Goal: Check status: Check status

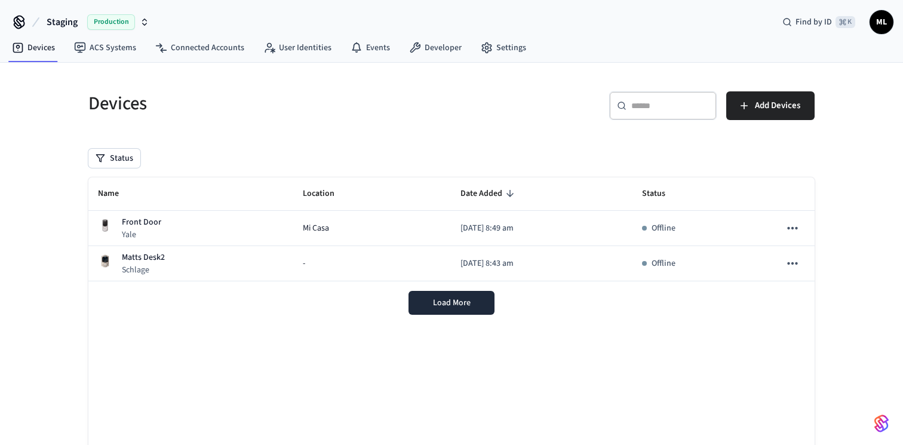
click at [142, 17] on icon "button" at bounding box center [145, 22] width 10 height 10
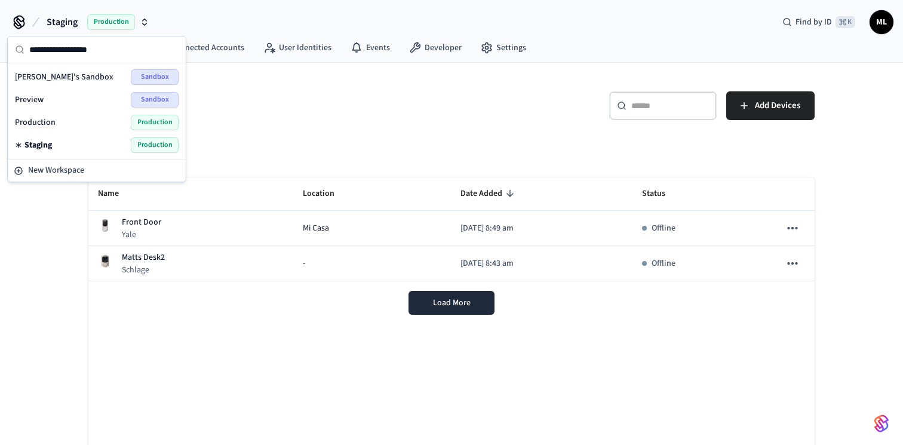
click at [64, 121] on div "Production Production" at bounding box center [97, 123] width 164 height 16
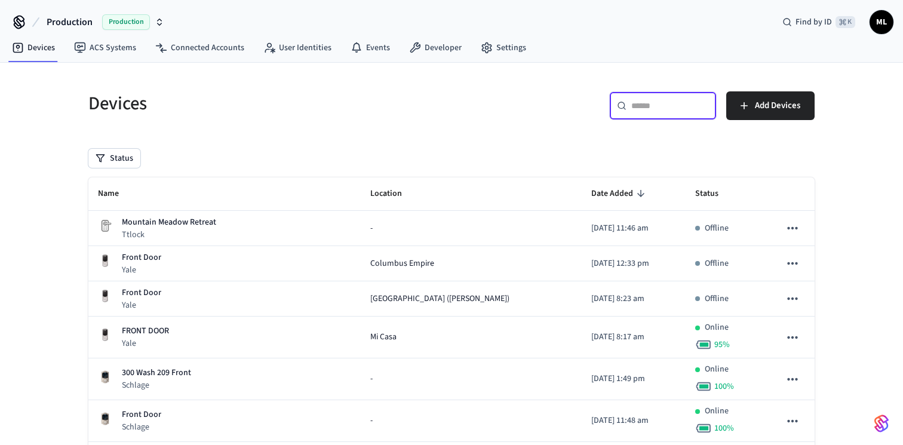
click at [658, 104] on input "text" at bounding box center [670, 106] width 78 height 12
paste input "**********"
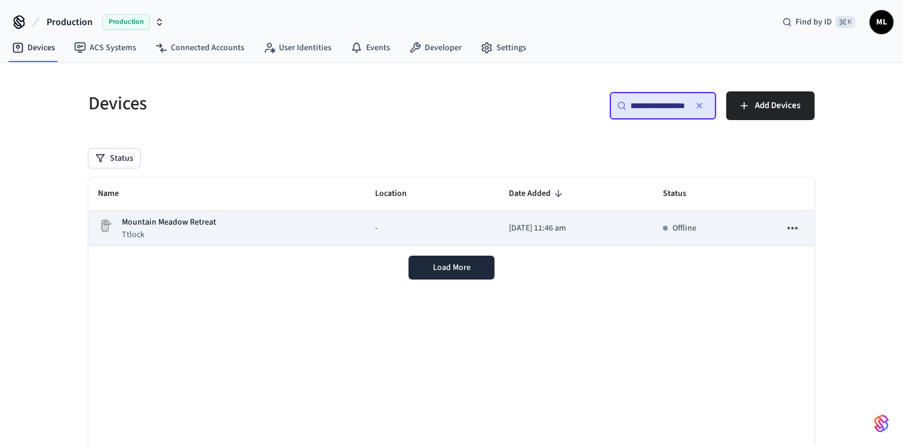
scroll to position [6, 0]
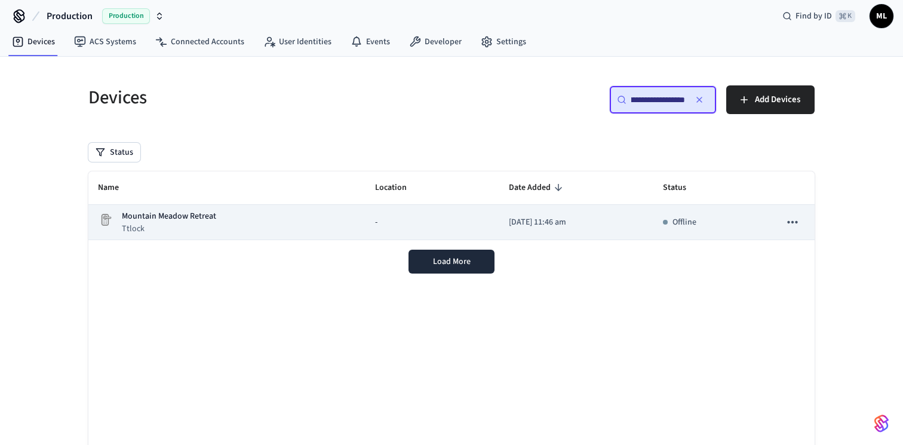
type input "**********"
click at [210, 227] on p "Ttlock" at bounding box center [169, 229] width 94 height 12
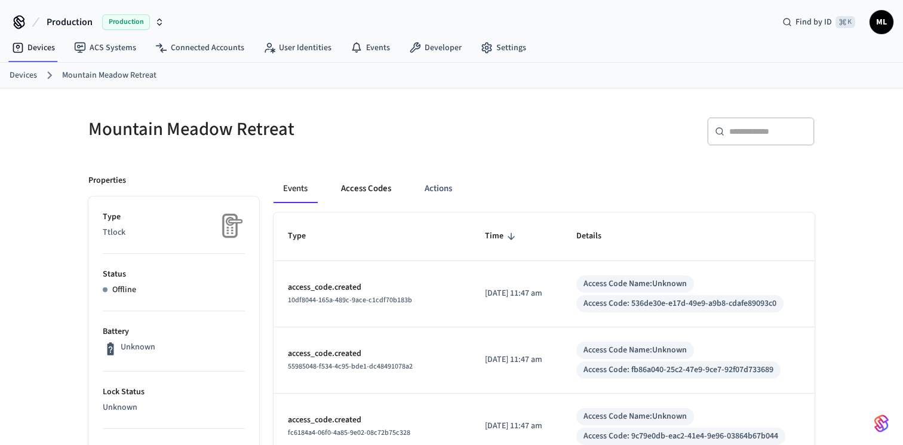
click at [367, 190] on button "Access Codes" at bounding box center [365, 188] width 69 height 29
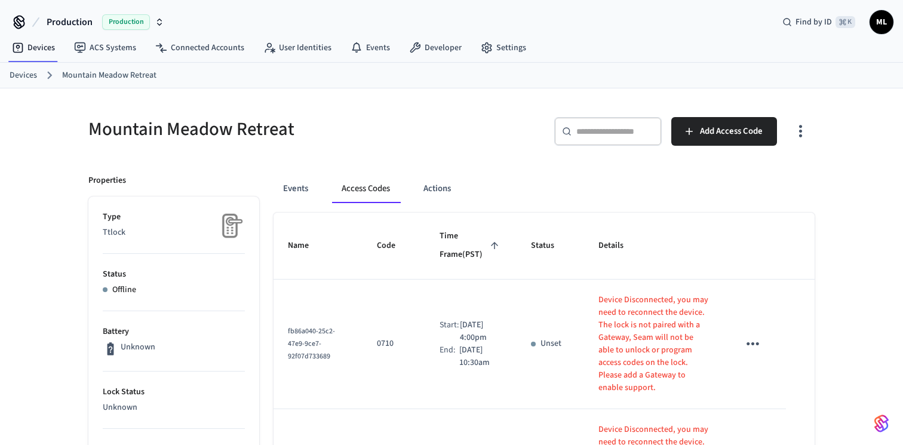
click at [607, 129] on input "text" at bounding box center [615, 131] width 78 height 12
click at [21, 72] on link "Devices" at bounding box center [23, 75] width 27 height 13
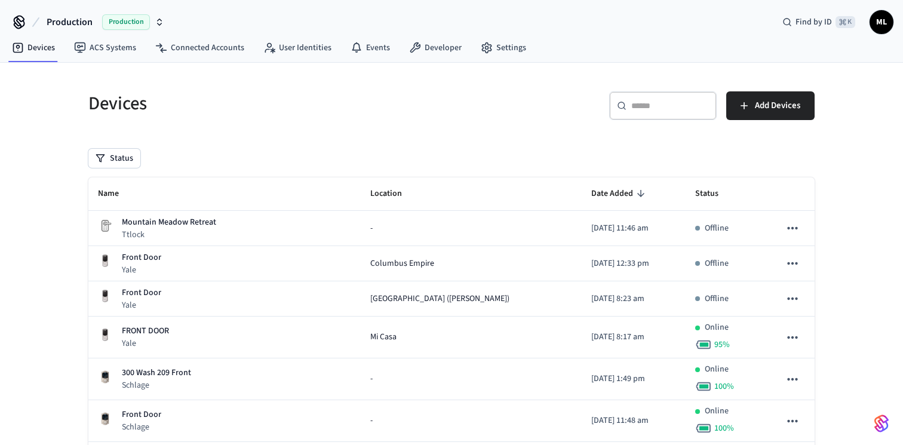
click at [645, 100] on input "text" at bounding box center [670, 106] width 78 height 12
paste input "**********"
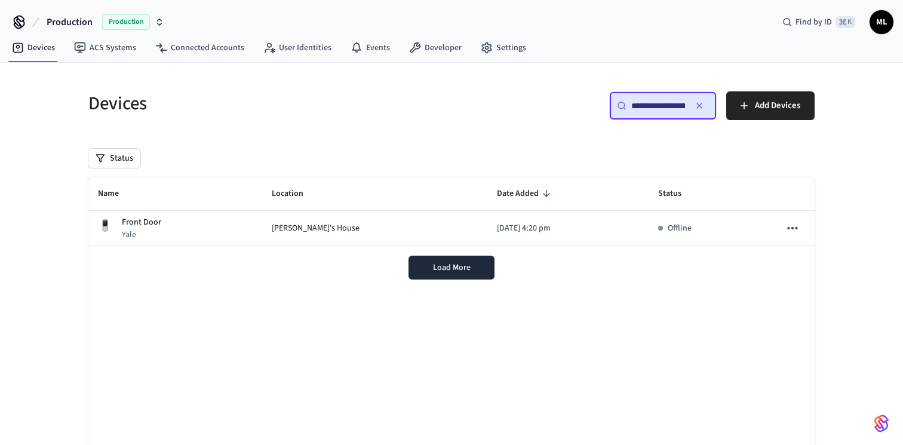
scroll to position [0, 90]
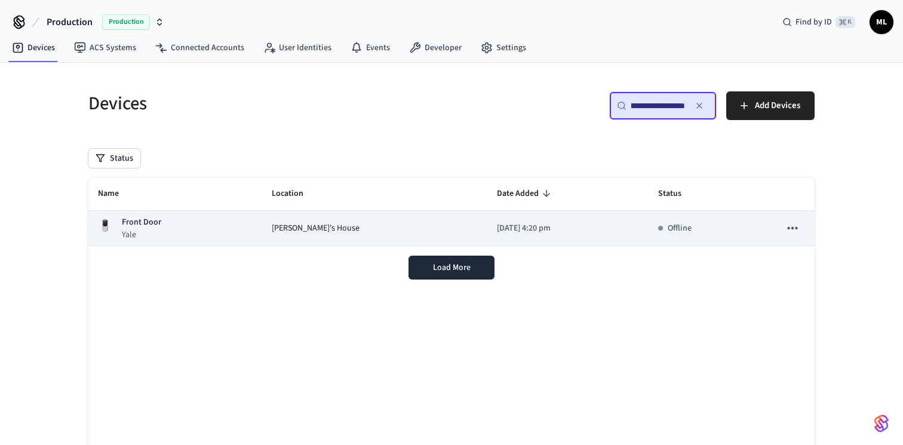
type input "**********"
click at [222, 226] on div "Front Door Yale" at bounding box center [175, 228] width 155 height 24
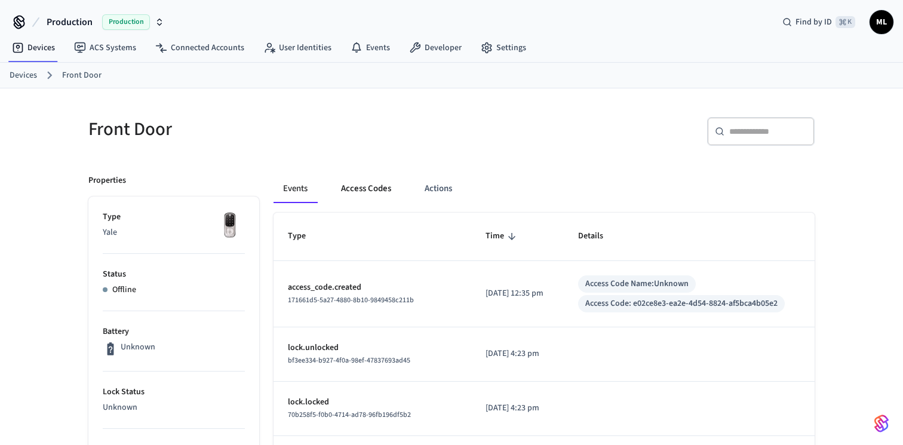
click at [389, 192] on button "Access Codes" at bounding box center [365, 188] width 69 height 29
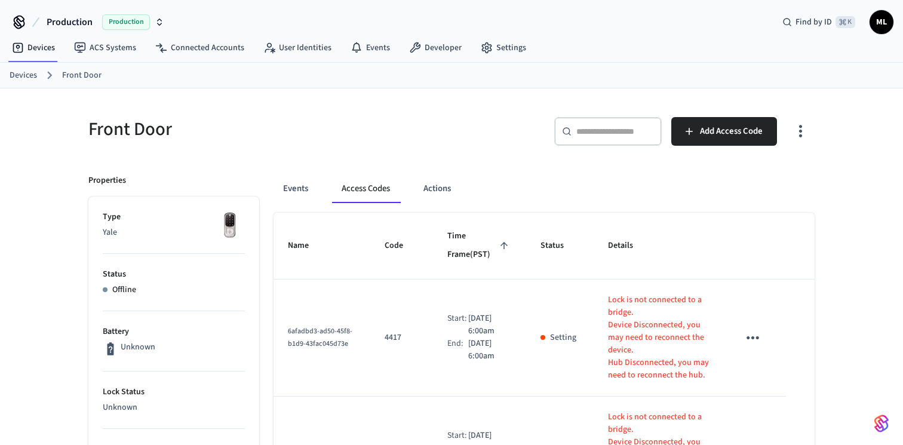
click at [33, 75] on link "Devices" at bounding box center [23, 75] width 27 height 13
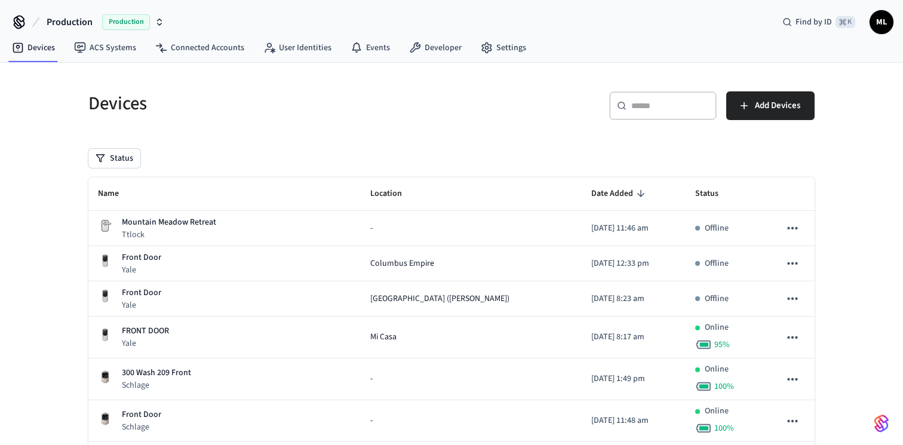
click at [625, 103] on icon at bounding box center [622, 106] width 10 height 10
click at [657, 107] on input "text" at bounding box center [670, 106] width 78 height 12
paste input "**********"
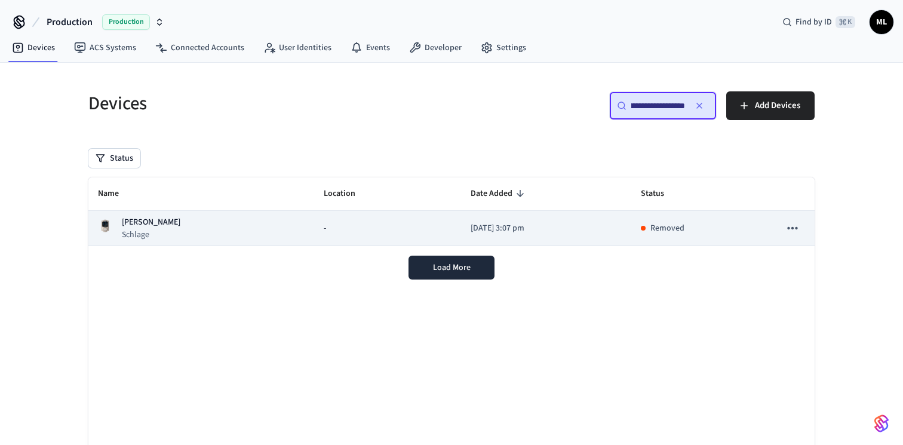
type input "**********"
click at [186, 231] on div "Monica Schlage" at bounding box center [201, 228] width 207 height 24
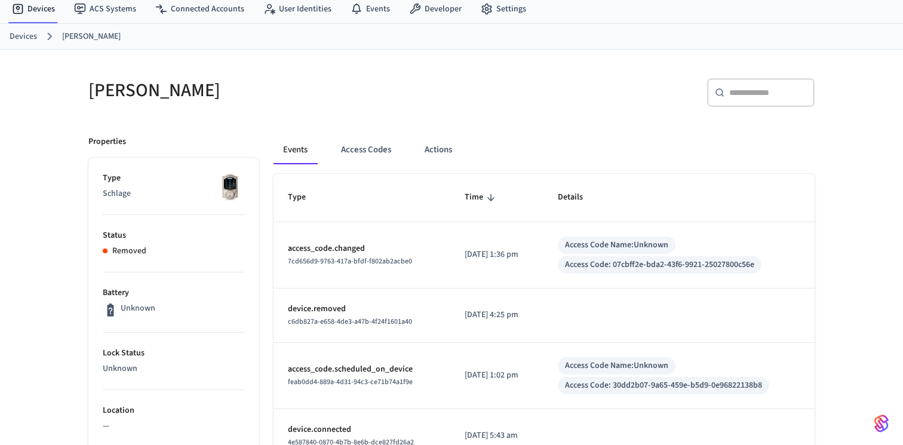
scroll to position [16, 0]
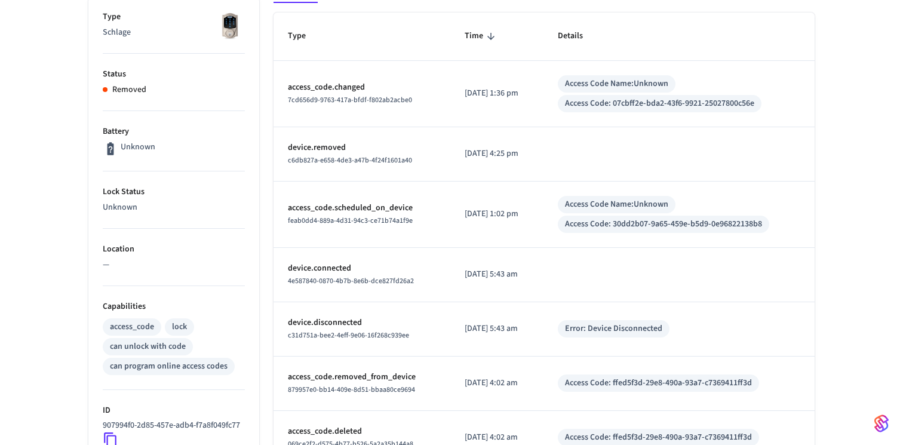
scroll to position [0, 0]
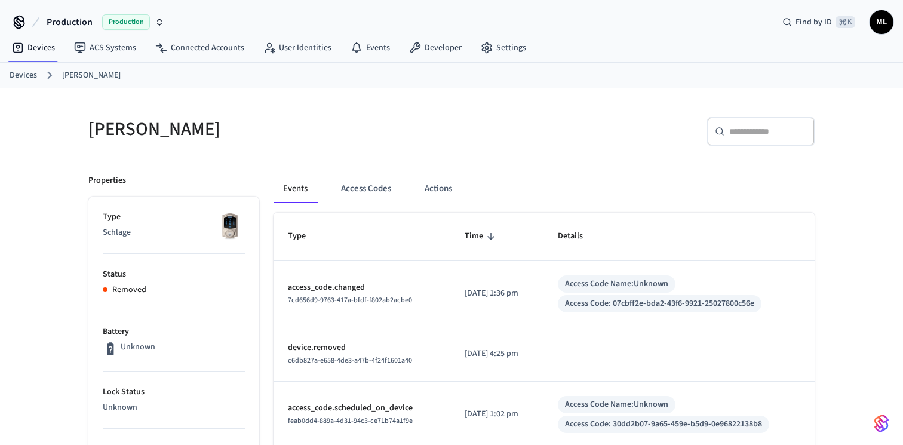
click at [113, 139] on h5 "[PERSON_NAME]" at bounding box center [266, 129] width 356 height 24
click at [125, 133] on h5 "[PERSON_NAME]" at bounding box center [266, 129] width 356 height 24
click at [124, 133] on h5 "[PERSON_NAME]" at bounding box center [266, 129] width 356 height 24
click at [324, 128] on h5 "[PERSON_NAME]" at bounding box center [266, 129] width 356 height 24
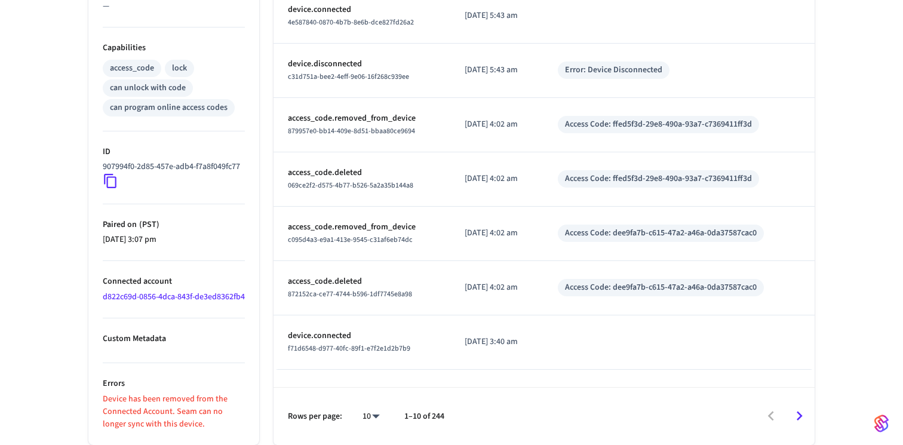
scroll to position [483, 0]
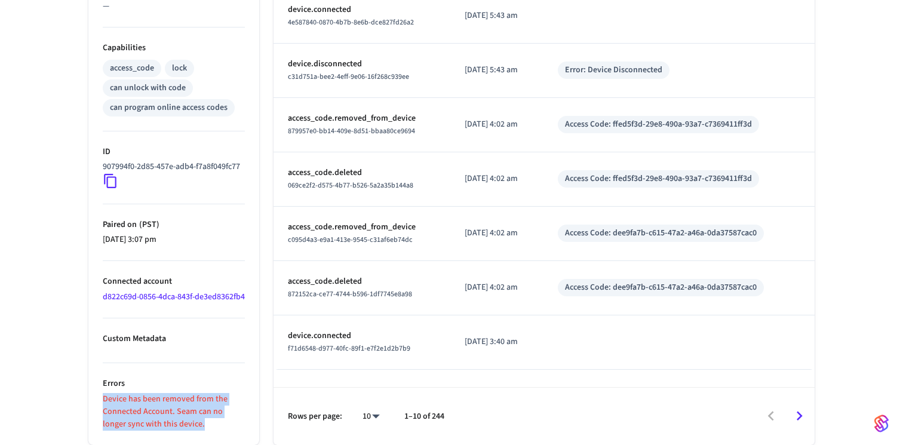
drag, startPoint x: 101, startPoint y: 401, endPoint x: 190, endPoint y: 425, distance: 91.5
click at [189, 425] on ul "Type Schlage Status Removed Battery Unknown Lock Status Unknown Location — Capa…" at bounding box center [173, 91] width 171 height 707
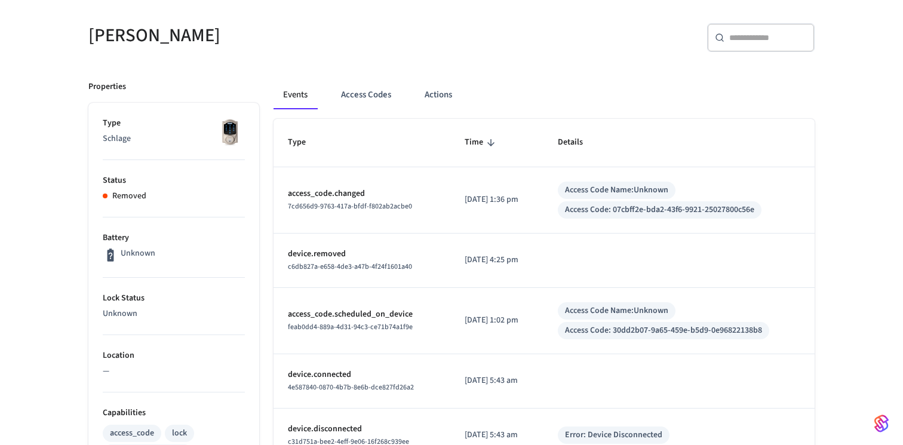
scroll to position [0, 0]
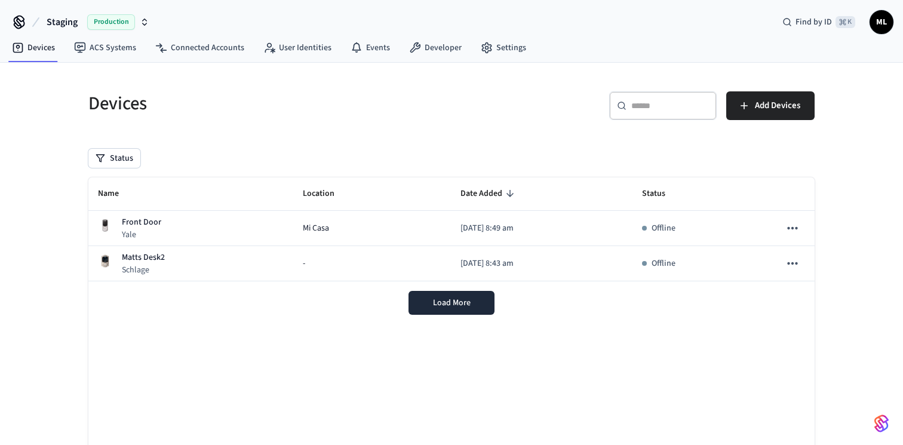
drag, startPoint x: 352, startPoint y: 146, endPoint x: 155, endPoint y: 65, distance: 212.3
click at [352, 146] on div "Devices ​ ​ Add Devices Status Name Location Date Added Status Front Door Yale …" at bounding box center [451, 299] width 745 height 444
click at [152, 18] on button "Staging Production" at bounding box center [98, 22] width 110 height 25
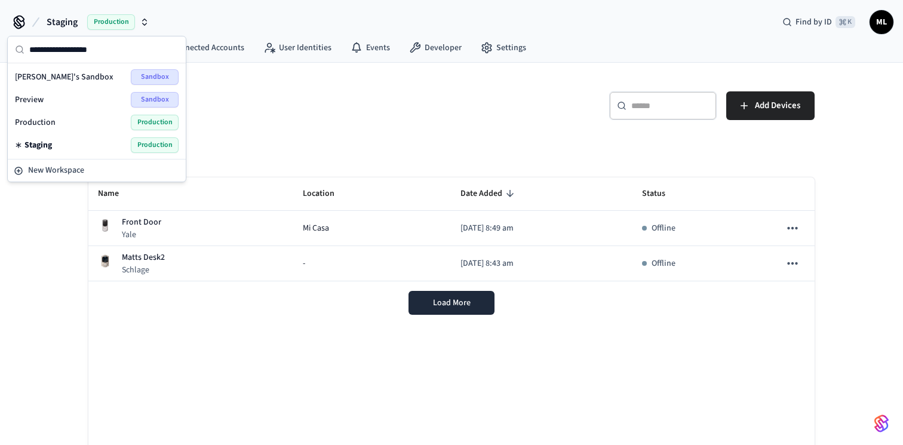
click at [75, 124] on div "Production Production" at bounding box center [97, 123] width 164 height 16
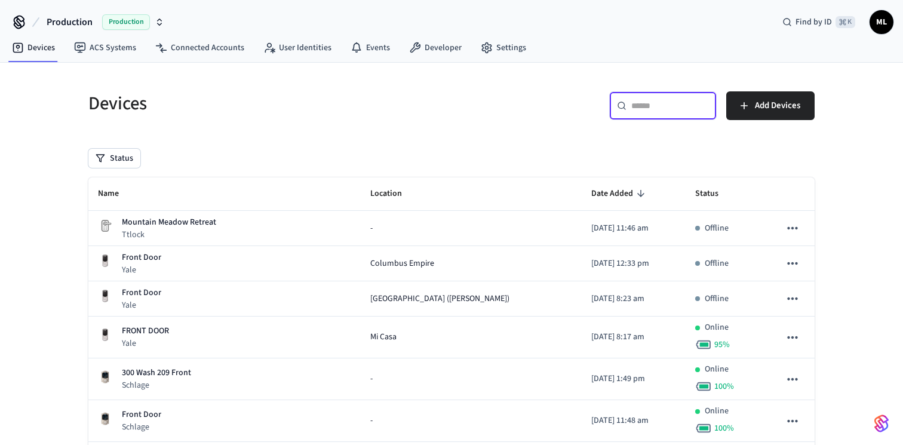
click at [641, 105] on input "text" at bounding box center [670, 106] width 78 height 12
click at [398, 120] on div "Devices" at bounding box center [259, 103] width 370 height 53
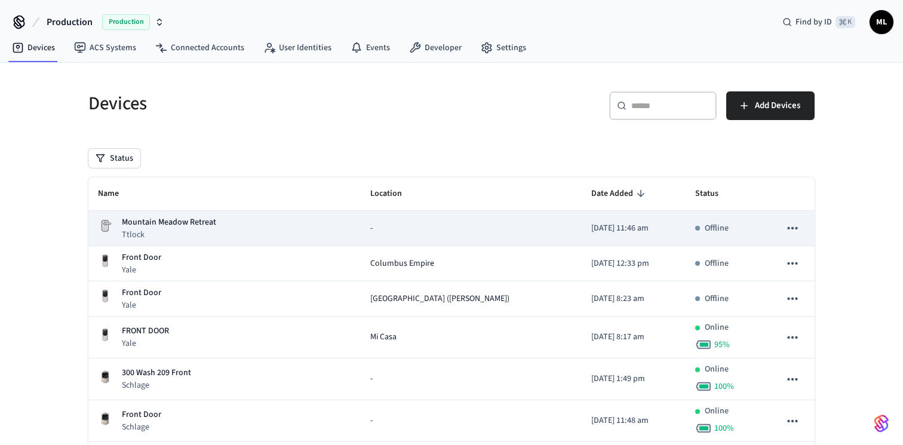
click at [788, 224] on icon "sticky table" at bounding box center [792, 228] width 16 height 16
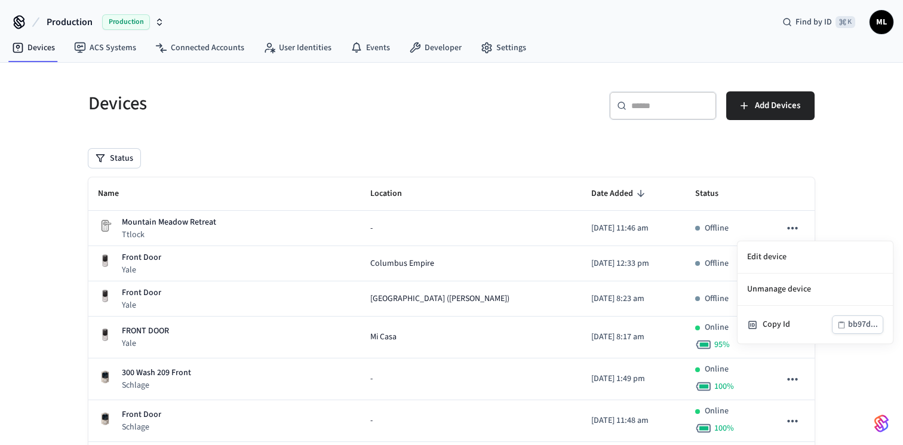
click at [436, 124] on div at bounding box center [451, 222] width 903 height 445
click at [342, 110] on h5 "Devices" at bounding box center [266, 103] width 356 height 24
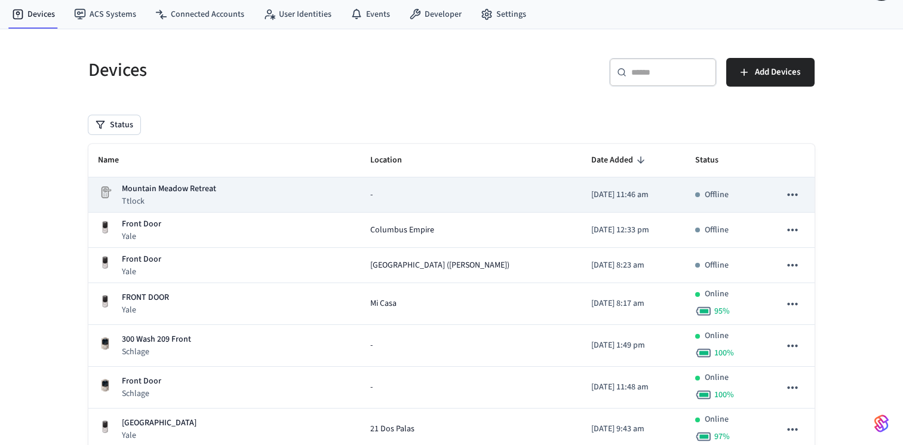
click at [300, 195] on div "Mountain Meadow Retreat Ttlock" at bounding box center [224, 195] width 253 height 24
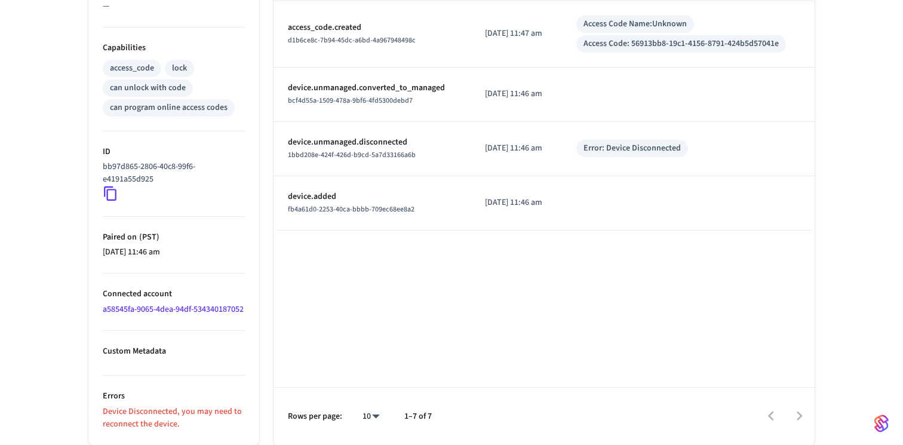
scroll to position [471, 0]
click at [337, 293] on div "Type Time Details access_code.created 10df8044-165a-489c-9ace-c1cdf70b183b [DAT…" at bounding box center [543, 99] width 541 height 691
drag, startPoint x: 103, startPoint y: 412, endPoint x: 205, endPoint y: 421, distance: 101.9
click at [205, 421] on p "Device Disconnected, you may need to reconnect the device." at bounding box center [174, 417] width 142 height 25
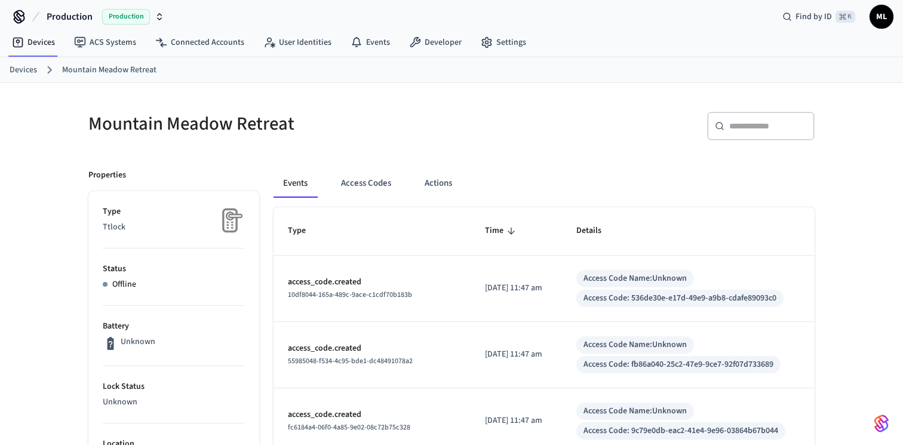
scroll to position [0, 0]
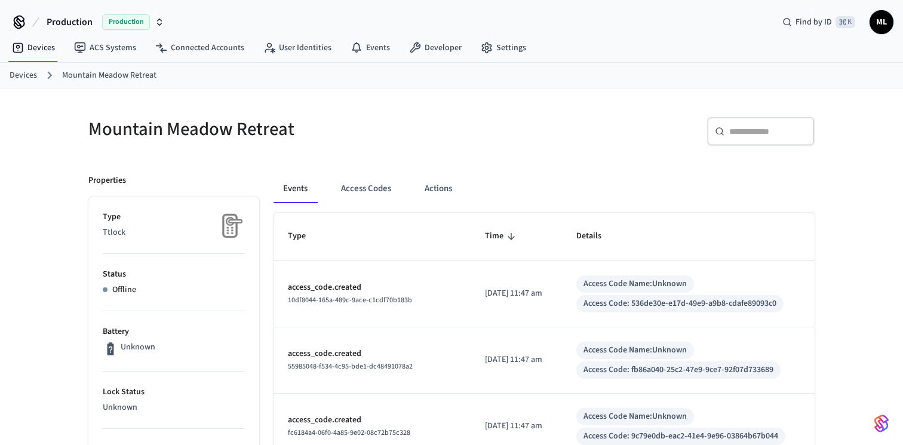
drag, startPoint x: 117, startPoint y: 133, endPoint x: 430, endPoint y: 131, distance: 313.4
click at [433, 131] on h5 "Mountain Meadow Retreat" at bounding box center [266, 129] width 356 height 24
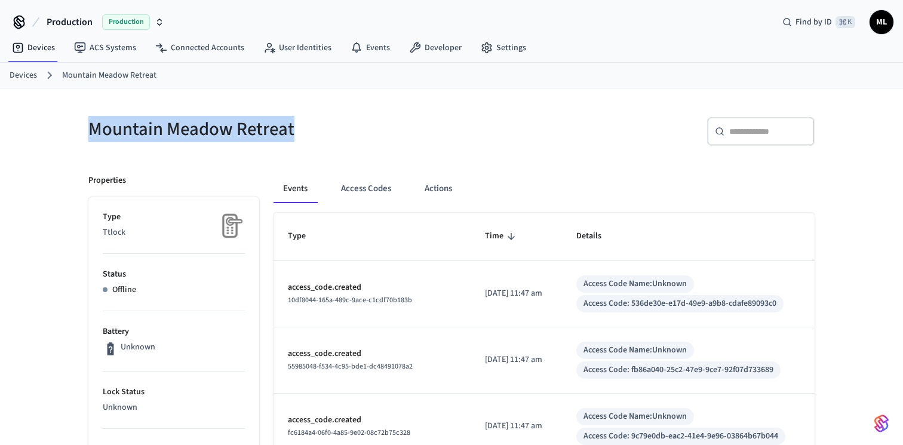
drag, startPoint x: 303, startPoint y: 135, endPoint x: 94, endPoint y: 130, distance: 209.0
click at [94, 130] on h5 "Mountain Meadow Retreat" at bounding box center [266, 129] width 356 height 24
click at [299, 122] on h5 "Mountain Meadow Retreat" at bounding box center [266, 129] width 356 height 24
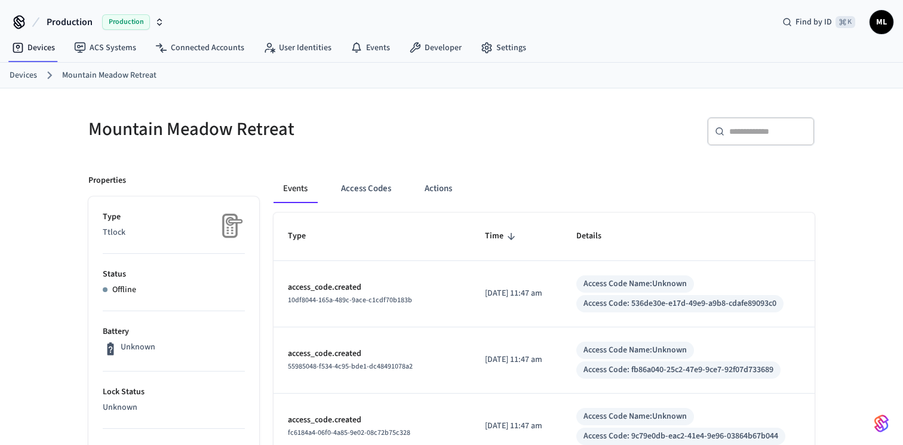
click at [303, 130] on h5 "Mountain Meadow Retreat" at bounding box center [266, 129] width 356 height 24
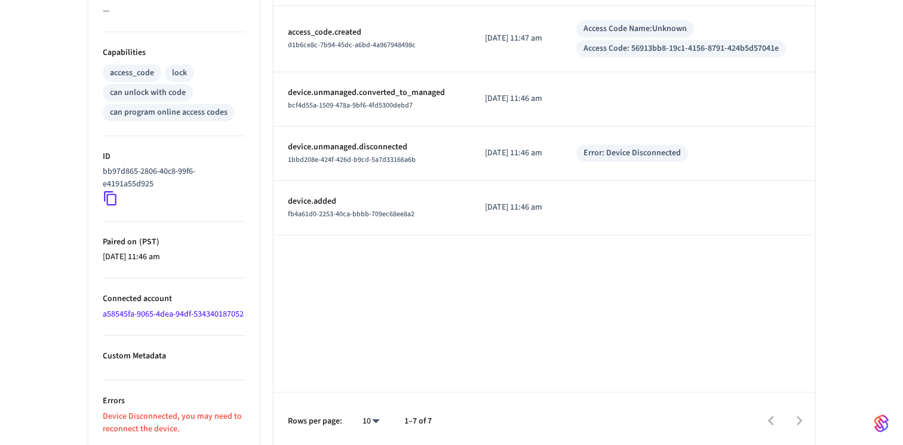
scroll to position [471, 0]
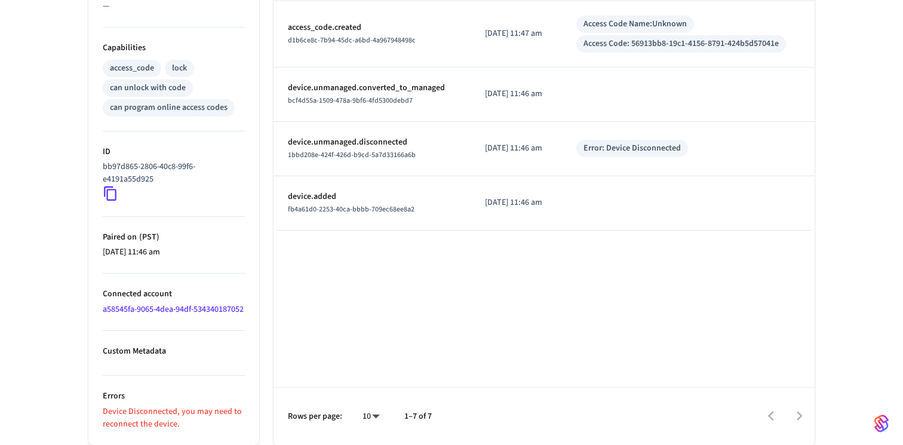
click at [141, 420] on p "Device Disconnected, you may need to reconnect the device." at bounding box center [174, 417] width 142 height 25
click at [144, 413] on p "Device Disconnected, you may need to reconnect the device." at bounding box center [174, 417] width 142 height 25
click at [144, 414] on p "Device Disconnected, you may need to reconnect the device." at bounding box center [174, 417] width 142 height 25
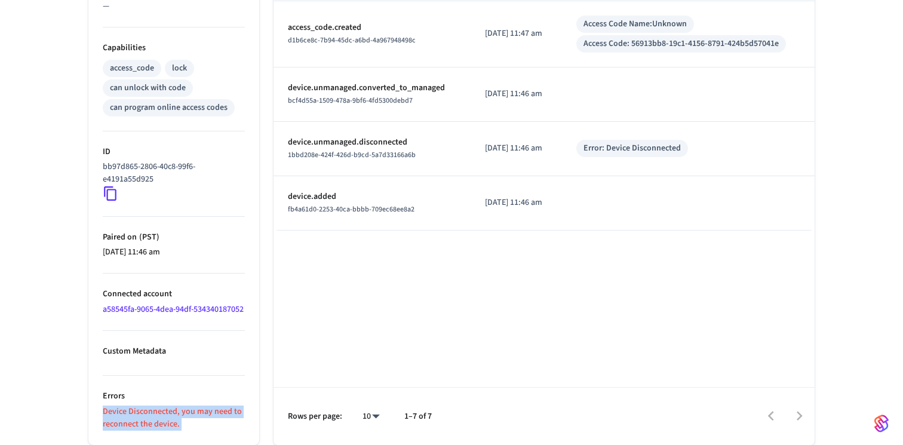
click at [144, 414] on p "Device Disconnected, you may need to reconnect the device." at bounding box center [174, 417] width 142 height 25
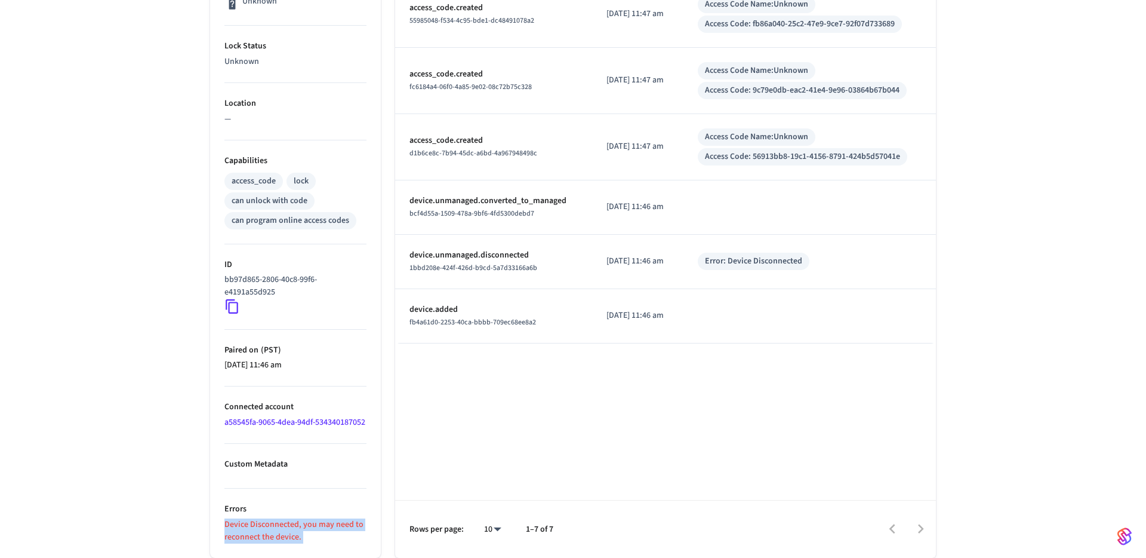
scroll to position [357, 0]
click at [150, 301] on div "Mountain Meadow Retreat ​ ​ Properties Type Ttlock Status Offline Battery Unkno…" at bounding box center [573, 150] width 1146 height 815
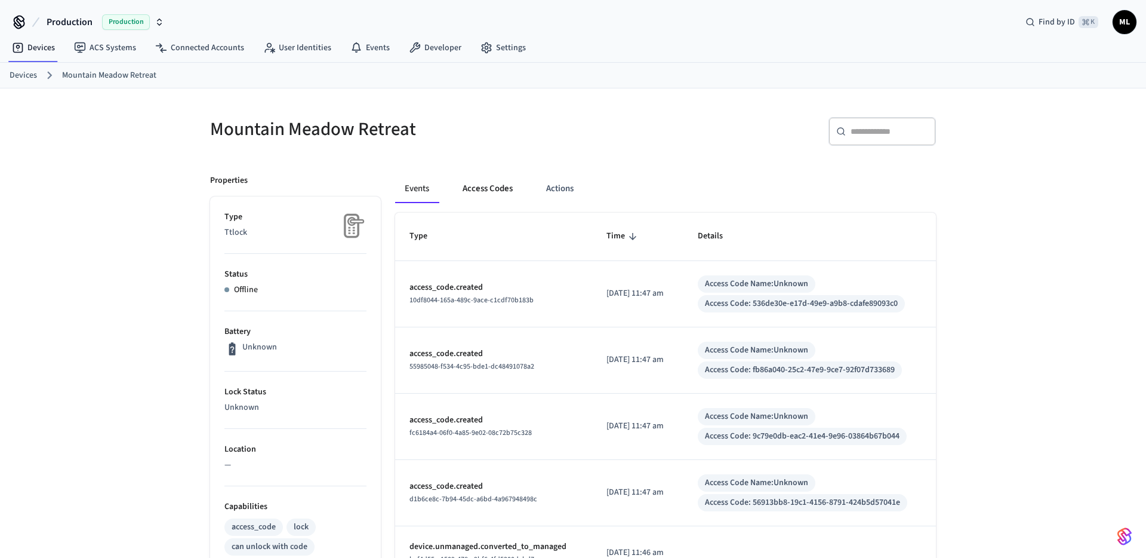
click at [491, 193] on button "Access Codes" at bounding box center [487, 188] width 69 height 29
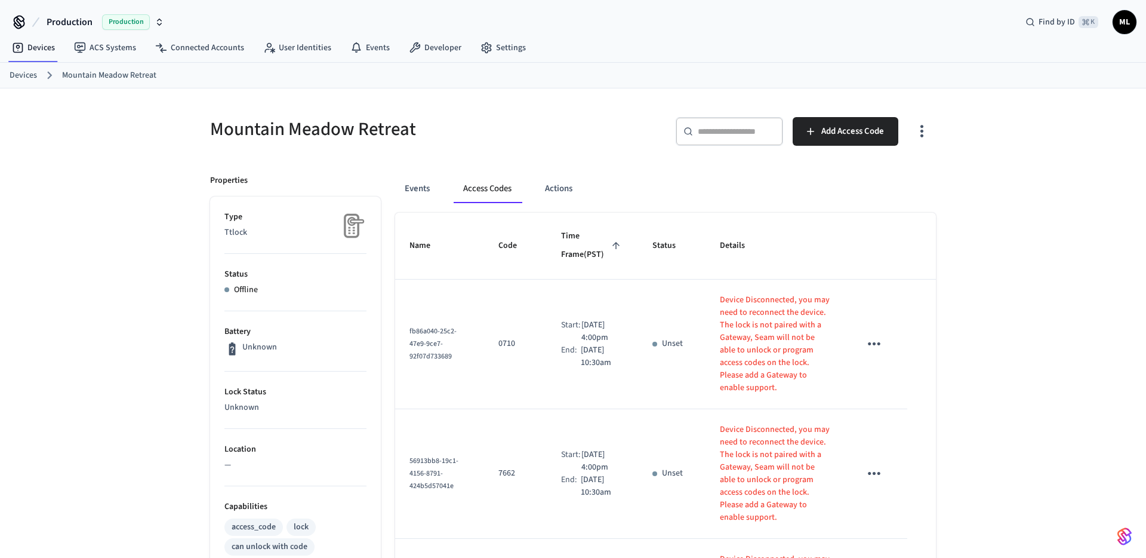
drag, startPoint x: 96, startPoint y: 164, endPoint x: 169, endPoint y: 12, distance: 169.0
click at [96, 164] on div "Mountain Meadow Retreat ​ ​ Add Access Code Properties Type Ttlock Status Offli…" at bounding box center [573, 495] width 1146 height 815
